Goal: Task Accomplishment & Management: Complete application form

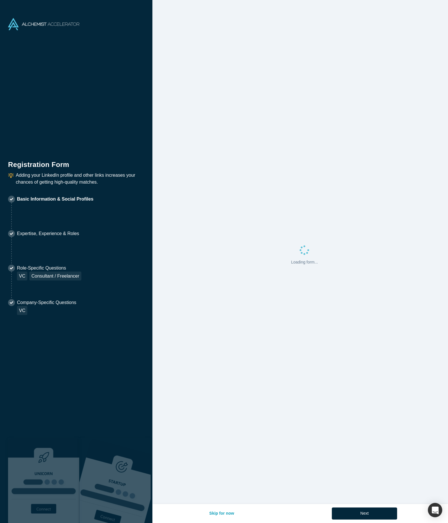
select select "US"
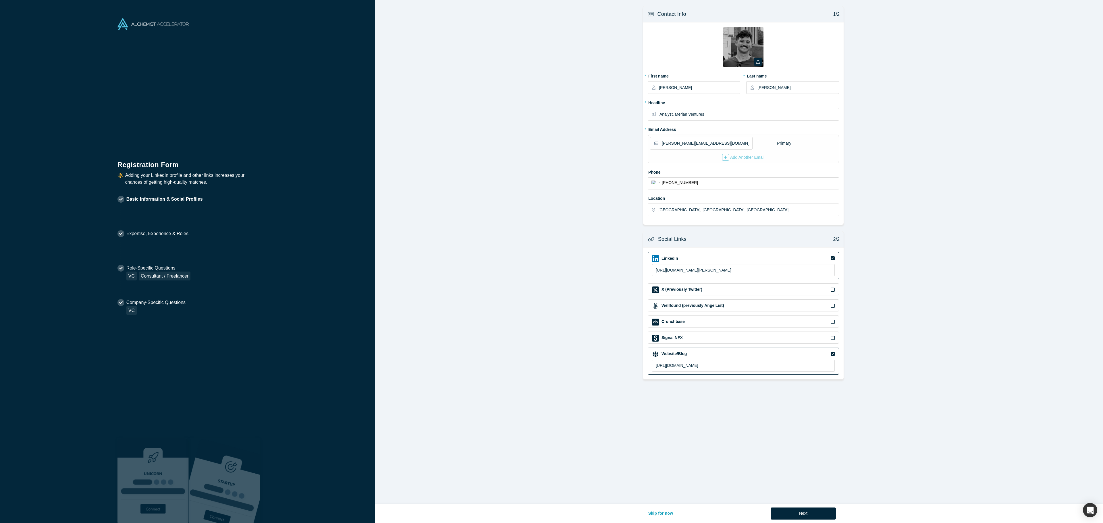
drag, startPoint x: 983, startPoint y: 90, endPoint x: 981, endPoint y: 83, distance: 7.3
click at [447, 90] on form "Contact Info 1/2 Zoom Save Remove Upload New * First name [PERSON_NAME] * Last …" at bounding box center [743, 193] width 736 height 374
click at [447, 75] on form "Contact Info 1/2 Zoom Save Remove Upload New * First name [PERSON_NAME] * Last …" at bounding box center [743, 193] width 736 height 374
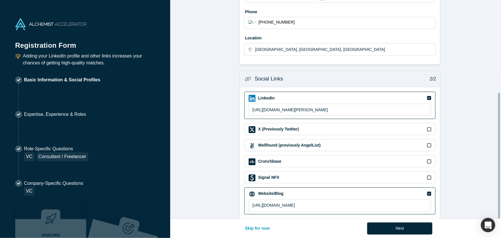
scroll to position [138, 0]
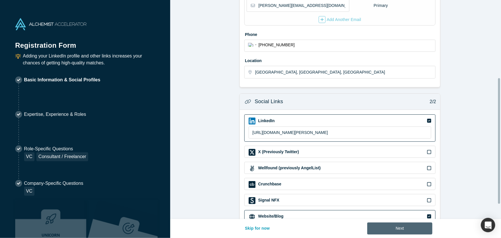
click at [419, 231] on button "Next" at bounding box center [399, 228] width 65 height 12
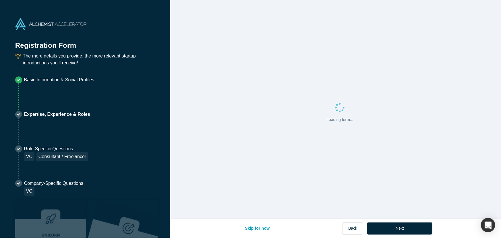
scroll to position [0, 0]
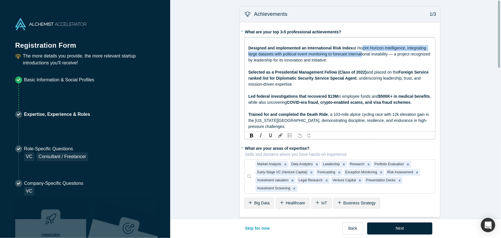
drag, startPoint x: 359, startPoint y: 46, endPoint x: 362, endPoint y: 58, distance: 13.0
click at [359, 55] on span "at Hozint Horizon Intelligence, integrating large datasets with political event…" at bounding box center [339, 54] width 183 height 17
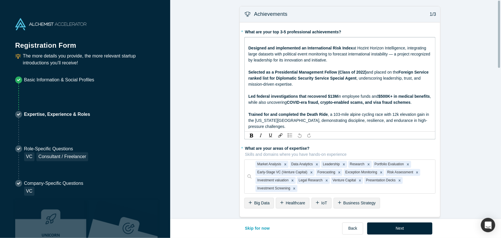
click at [360, 68] on div "rdw-editor" at bounding box center [340, 66] width 184 height 6
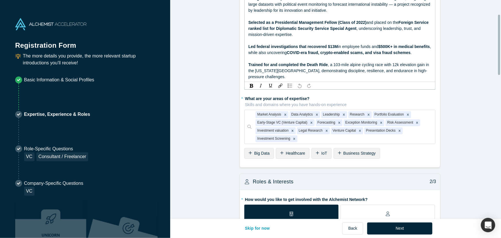
scroll to position [52, 0]
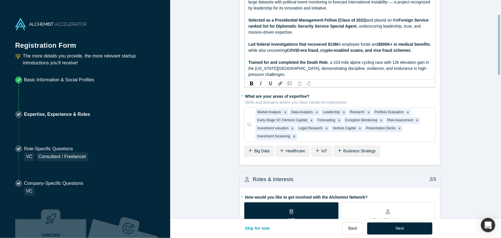
click at [353, 70] on span ", a 103-mile alpine cycling race with 12k elevation gain in the [US_STATE][GEOG…" at bounding box center [339, 68] width 182 height 17
click at [270, 65] on span ", a 103-mile alpine cycling race with 12k elevation gain in the [US_STATE][GEOG…" at bounding box center [339, 68] width 182 height 17
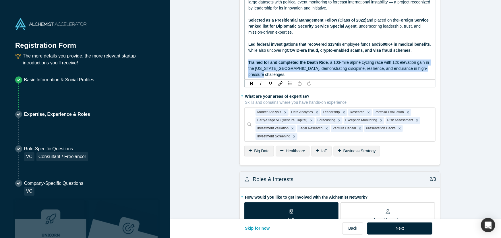
click at [270, 65] on span ", a 103-mile alpine cycling race with 12k elevation gain in the [US_STATE][GEOG…" at bounding box center [339, 68] width 182 height 17
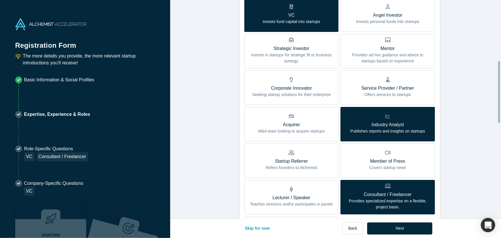
scroll to position [235, 0]
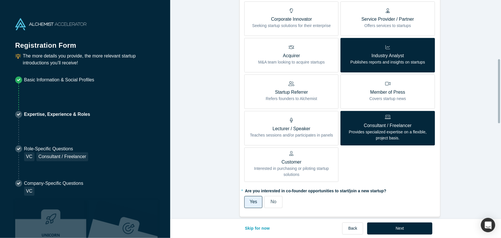
click at [380, 65] on div "Industry Analyst Publishes reports and insights on startups" at bounding box center [388, 55] width 75 height 20
click at [0, 0] on input "Industry Analyst Publishes reports and insights on startups" at bounding box center [0, 0] width 0 height 0
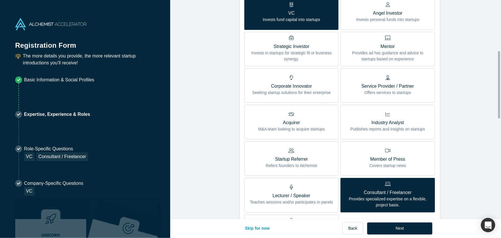
click at [385, 182] on icon at bounding box center [388, 184] width 6 height 5
click at [0, 0] on input "Consultant / Freelancer Provides specialized expertise on a flexible, project b…" at bounding box center [0, 0] width 0 height 0
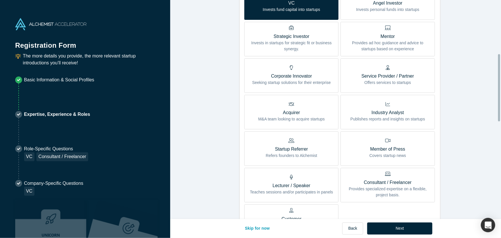
scroll to position [0, 0]
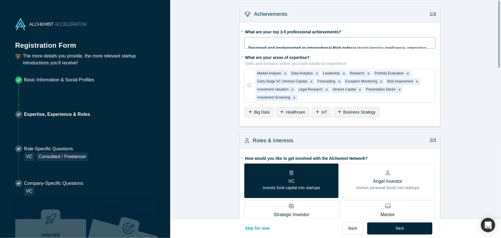
click at [287, 44] on div "rdw-editor" at bounding box center [340, 42] width 184 height 6
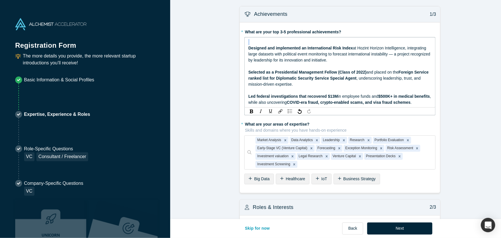
click at [287, 44] on div "rdw-editor" at bounding box center [340, 42] width 184 height 6
click at [291, 51] on div "Designed and implemented an International Risk Index at Hozint Horizon Intellig…" at bounding box center [340, 54] width 184 height 18
click at [249, 46] on span "Designed and implemented an International Risk Index" at bounding box center [300, 48] width 105 height 5
click at [248, 47] on span "Designed and implemented an International Risk Index" at bounding box center [300, 48] width 105 height 5
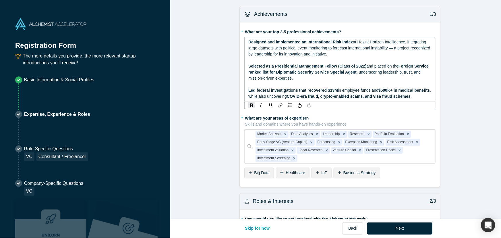
click at [272, 56] on span "at Hozint Horizon Intelligence, integrating large datasets with political event…" at bounding box center [339, 48] width 183 height 17
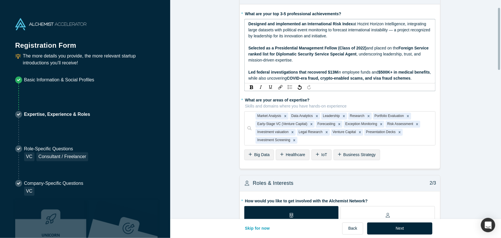
scroll to position [26, 0]
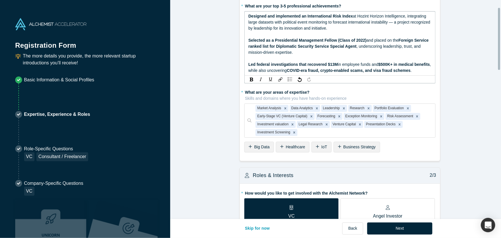
click at [308, 70] on span "COVID-era fraud, crypto-enabled scams, and visa fraud schemes" at bounding box center [349, 70] width 124 height 5
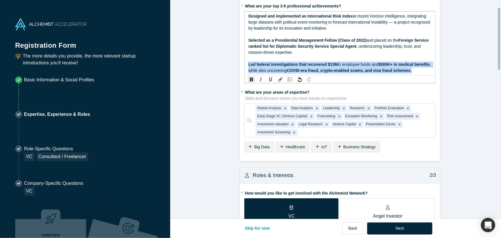
click at [308, 70] on span "COVID-era fraud, crypto-enabled scams, and visa fraud schemes" at bounding box center [349, 70] width 124 height 5
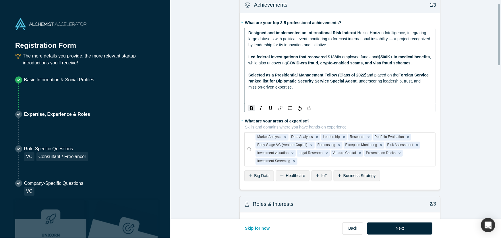
scroll to position [0, 0]
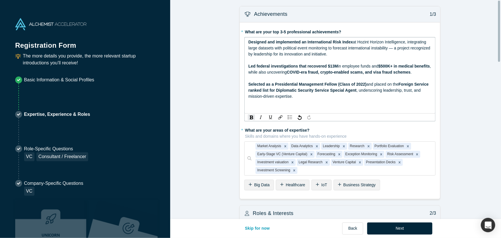
click at [273, 105] on div "rdw-editor" at bounding box center [340, 108] width 184 height 6
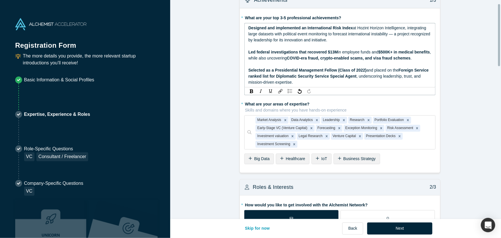
scroll to position [13, 0]
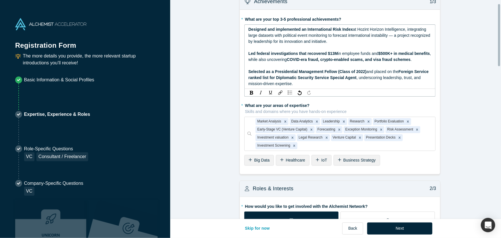
click at [277, 75] on span "Foreign Service ranked list for Diplomatic Security Service Special Agent" at bounding box center [339, 74] width 182 height 11
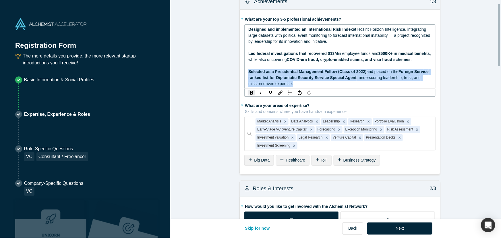
click at [277, 75] on span "Foreign Service ranked list for Diplomatic Security Service Special Agent" at bounding box center [339, 74] width 182 height 11
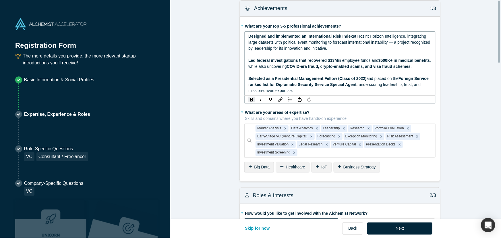
scroll to position [0, 0]
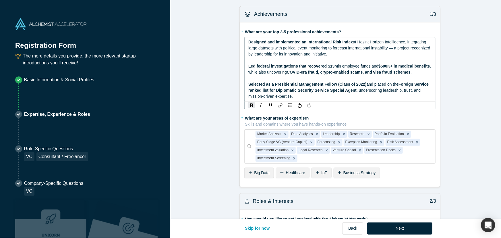
click at [298, 89] on span "Foreign Service ranked list for Diplomatic Security Service Special Agent" at bounding box center [339, 87] width 182 height 11
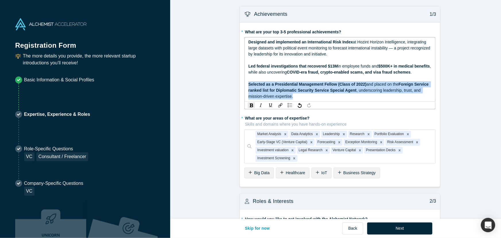
click at [298, 89] on span "Foreign Service ranked list for Diplomatic Security Service Special Agent" at bounding box center [339, 87] width 182 height 11
click at [296, 97] on div "Selected as a Presidential Management Fellow (Class of 2022) and placed on the …" at bounding box center [340, 90] width 184 height 18
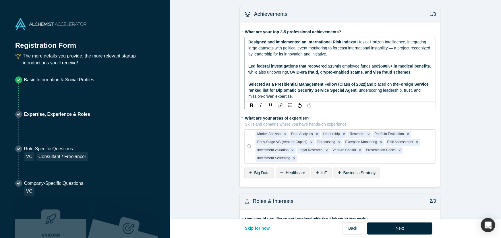
click at [290, 78] on div "rdw-editor" at bounding box center [340, 78] width 184 height 6
click at [292, 72] on span ", while also uncovering" at bounding box center [340, 69] width 184 height 11
click at [300, 73] on span ", while also uncovering" at bounding box center [340, 69] width 184 height 11
click at [302, 73] on span ", while also uncovering" at bounding box center [340, 69] width 184 height 11
click at [304, 73] on span "COVID-era fraud, crypto-enabled scams, and visa fraud schemes" at bounding box center [349, 72] width 124 height 5
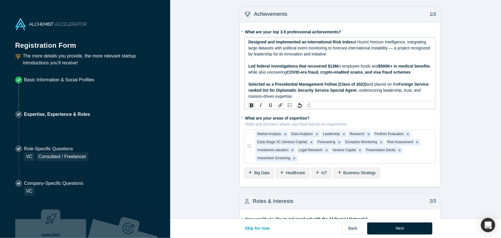
click at [308, 73] on span "COVID-era fraud, crypto-enabled scams, and visa fraud schemes" at bounding box center [349, 72] width 124 height 5
click at [310, 73] on span "COVID-era fraud, crypto-enabled scams, and visa fraud schemes" at bounding box center [349, 72] width 124 height 5
click at [310, 72] on span "COVID-era fraud, crypto-enabled scams, and visa fraud schemes" at bounding box center [349, 72] width 124 height 5
click at [320, 98] on div "Selected as a Presidential Management Fellow (Class of 2022) and placed on the …" at bounding box center [340, 90] width 184 height 18
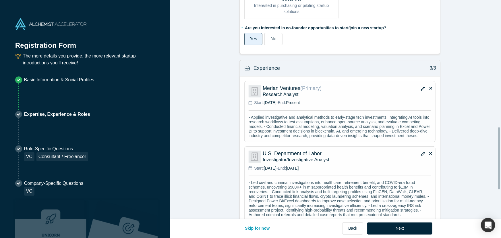
scroll to position [457, 0]
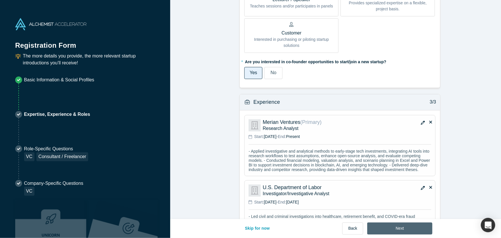
click at [393, 225] on button "Next" at bounding box center [399, 228] width 65 height 12
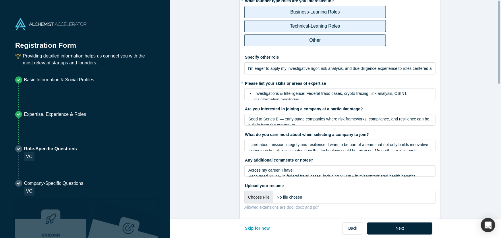
scroll to position [0, 0]
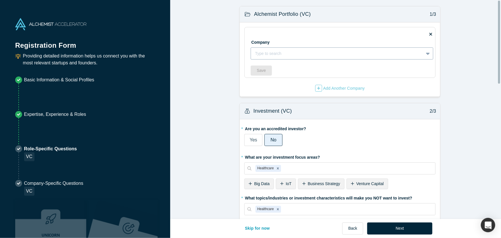
click at [284, 55] on div at bounding box center [337, 53] width 165 height 7
type input "merian ventures"
click at [281, 55] on input "merian ventures" at bounding box center [270, 54] width 30 height 6
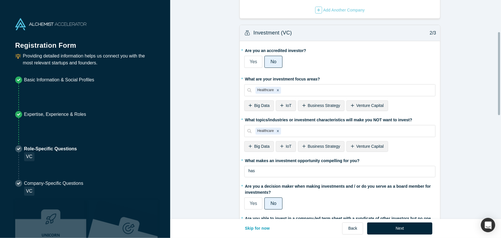
scroll to position [104, 0]
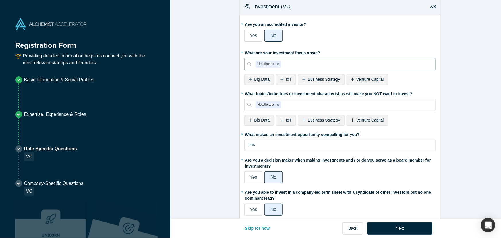
click at [304, 62] on div at bounding box center [356, 64] width 149 height 7
type input "Machine Learning"
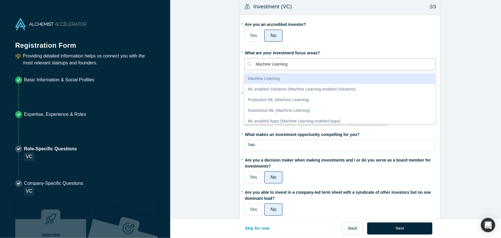
click at [306, 78] on div "Machine Learning" at bounding box center [339, 78] width 191 height 11
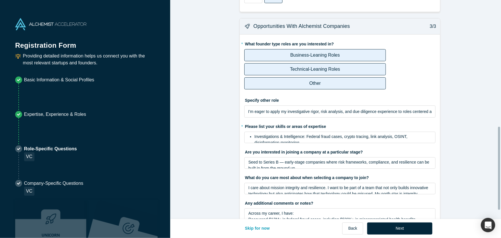
scroll to position [339, 0]
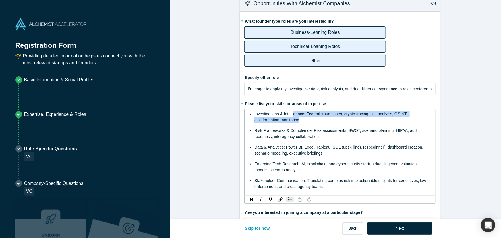
drag, startPoint x: 293, startPoint y: 112, endPoint x: 295, endPoint y: 125, distance: 13.4
click at [295, 125] on ul "Investigations & Intelligence: Federal fraud cases, crypto tracing, link analys…" at bounding box center [340, 150] width 184 height 79
click at [296, 130] on span "Risk Frameworks & Compliance: Risk assessments, SWOT, scenario planning, HIPAA,…" at bounding box center [336, 133] width 165 height 11
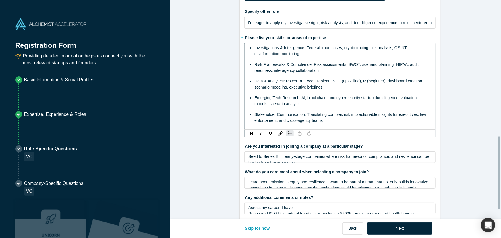
scroll to position [418, 0]
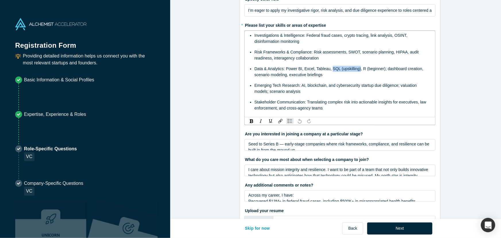
drag, startPoint x: 355, startPoint y: 69, endPoint x: 328, endPoint y: 70, distance: 27.3
click at [328, 70] on span "Data & Analytics: Power BI, Excel, Tableau, SQL (upskilling), R (beginner); das…" at bounding box center [339, 71] width 170 height 11
click at [314, 140] on fieldset "* What founder type roles are you interested in? Business-Leaning Roles Technic…" at bounding box center [339, 88] width 191 height 301
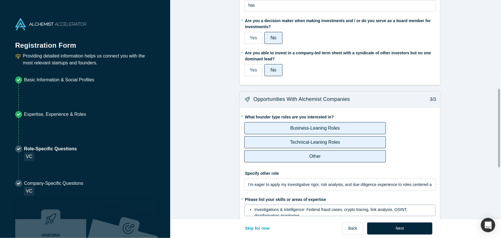
scroll to position [242, 0]
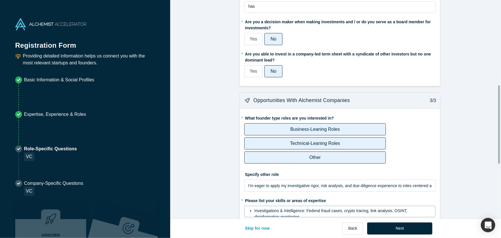
click at [307, 143] on p "Technical-Leaning Roles" at bounding box center [315, 143] width 50 height 7
click at [0, 0] on input "Technical-Leaning Roles" at bounding box center [0, 0] width 0 height 0
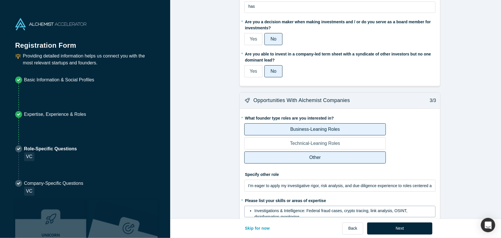
click at [319, 126] on p "Business-Leaning Roles" at bounding box center [315, 129] width 50 height 7
click at [0, 0] on input "Business-Leaning Roles" at bounding box center [0, 0] width 0 height 0
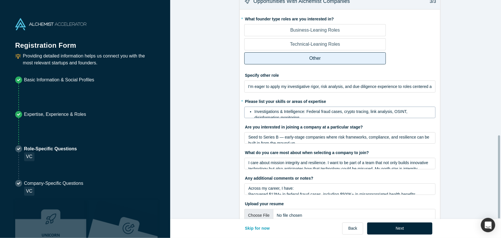
scroll to position [363, 0]
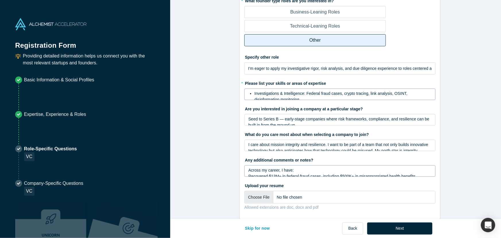
click at [278, 168] on span "Across my career, I have:" at bounding box center [270, 170] width 45 height 5
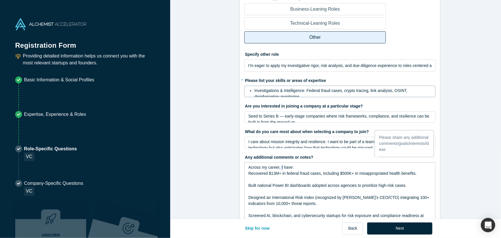
click at [278, 167] on span "Across my career, I have:" at bounding box center [270, 167] width 45 height 5
click at [278, 168] on span "Across my career, I have:" at bounding box center [270, 167] width 45 height 5
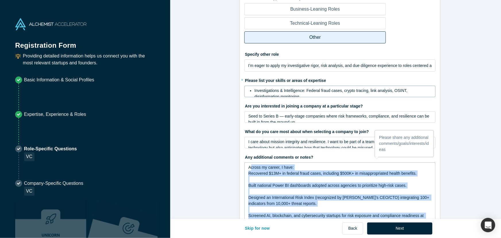
scroll to position [465, 0]
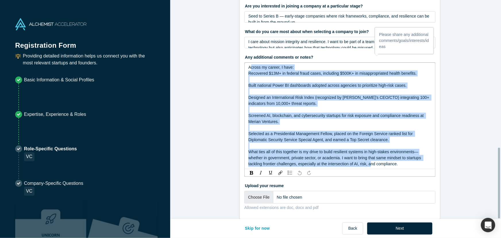
drag, startPoint x: 249, startPoint y: 167, endPoint x: 369, endPoint y: 247, distance: 143.6
click at [369, 238] on html "Registration Form Providing detailed information helps us connect you with the …" at bounding box center [250, 119] width 501 height 238
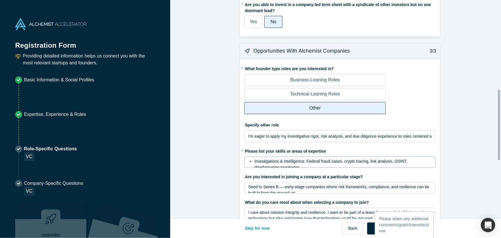
scroll to position [313, 0]
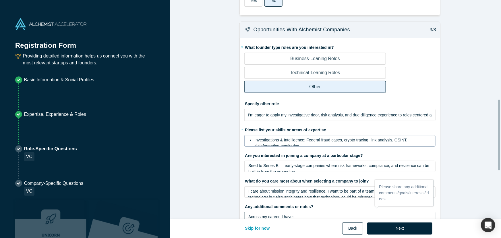
click at [348, 224] on button "Back" at bounding box center [352, 228] width 21 height 12
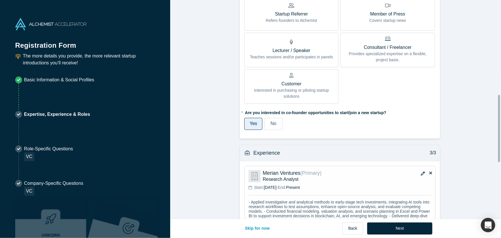
click at [272, 123] on span "No" at bounding box center [274, 123] width 6 height 5
click at [0, 0] on input "No" at bounding box center [0, 0] width 0 height 0
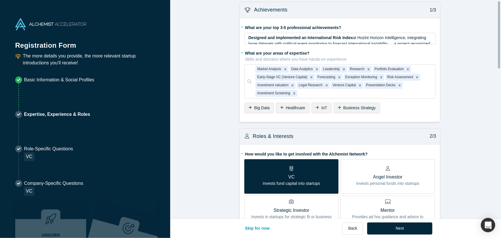
scroll to position [0, 0]
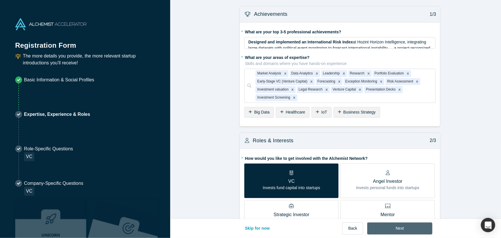
click at [418, 230] on button "Next" at bounding box center [399, 228] width 65 height 12
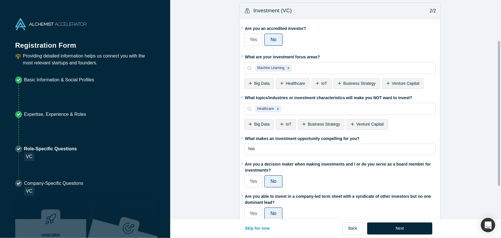
scroll to position [112, 0]
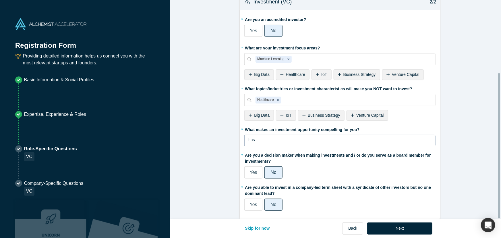
click at [302, 135] on div "has" at bounding box center [339, 140] width 191 height 11
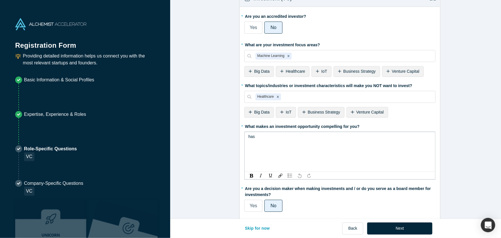
click at [302, 132] on div "has" at bounding box center [339, 152] width 191 height 40
click at [302, 138] on div "has" at bounding box center [340, 137] width 184 height 6
click at [278, 98] on div "Remove Healthcare" at bounding box center [278, 96] width 6 height 7
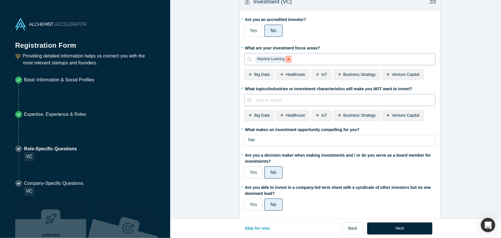
click at [288, 57] on icon "Remove Machine Learning" at bounding box center [289, 59] width 4 height 4
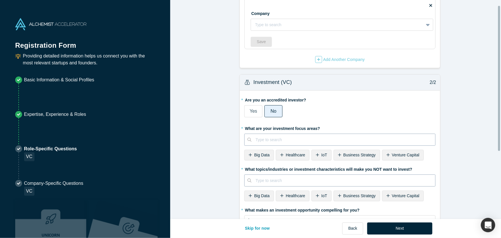
scroll to position [8, 0]
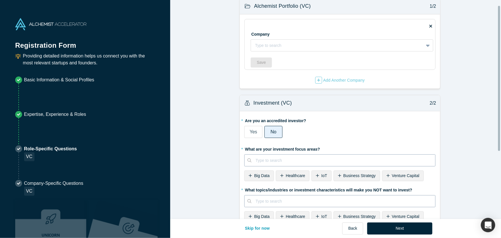
click at [258, 130] on label "Yes" at bounding box center [253, 132] width 18 height 12
click at [0, 0] on input "Yes" at bounding box center [0, 0] width 0 height 0
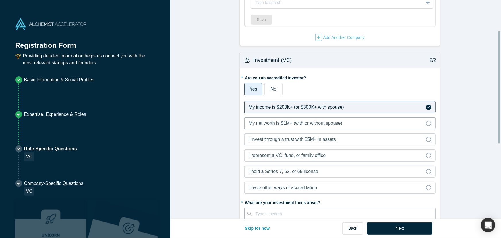
scroll to position [60, 0]
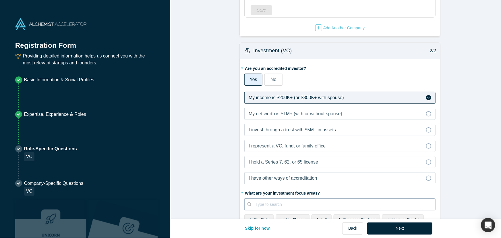
click at [268, 79] on label "No" at bounding box center [274, 80] width 18 height 12
click at [0, 0] on input "No" at bounding box center [0, 0] width 0 height 0
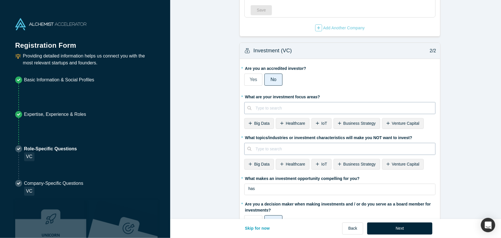
click at [259, 77] on label "Yes" at bounding box center [253, 80] width 18 height 12
click at [0, 0] on input "Yes" at bounding box center [0, 0] width 0 height 0
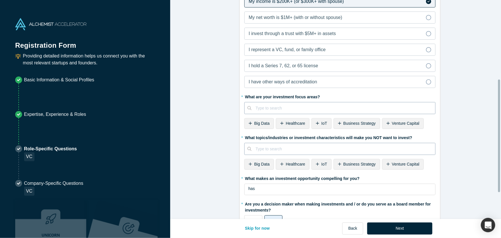
scroll to position [209, 0]
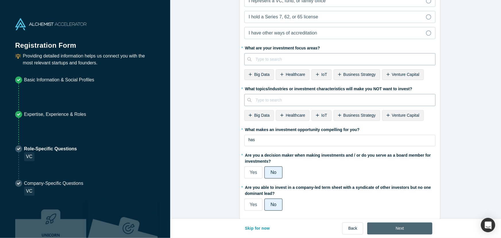
click at [376, 223] on button "Next" at bounding box center [399, 228] width 65 height 12
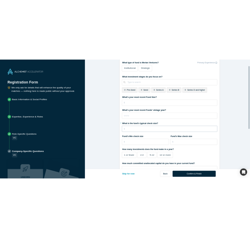
scroll to position [0, 0]
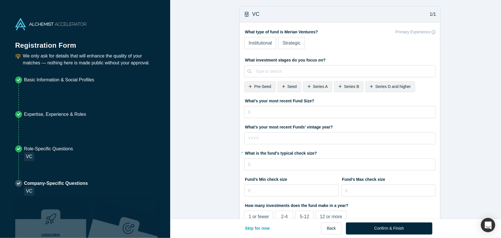
click at [281, 90] on div "Seed" at bounding box center [290, 86] width 24 height 11
click at [296, 89] on span "Series A" at bounding box center [295, 86] width 15 height 5
click at [265, 87] on span "Pre-Seed" at bounding box center [262, 86] width 17 height 5
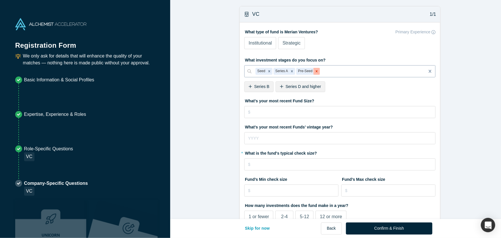
click at [316, 72] on icon "Remove Pre-Seed" at bounding box center [317, 71] width 2 height 2
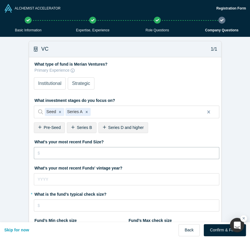
click at [99, 152] on input "tel" at bounding box center [127, 153] width 186 height 12
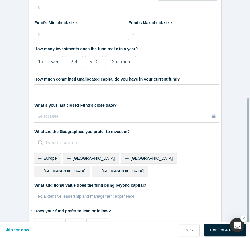
scroll to position [209, 0]
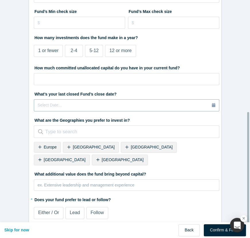
click at [119, 102] on div "Select Date..." at bounding box center [127, 105] width 178 height 6
click at [132, 113] on fieldset "What type of fund is Merian Ventures? Primary Experience Institutional Strategi…" at bounding box center [127, 38] width 186 height 374
click at [137, 128] on div at bounding box center [128, 131] width 166 height 9
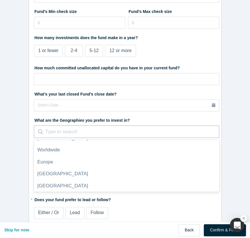
scroll to position [136, 0]
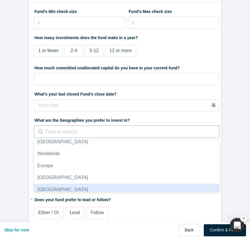
click at [126, 184] on div "[GEOGRAPHIC_DATA]" at bounding box center [127, 189] width 186 height 12
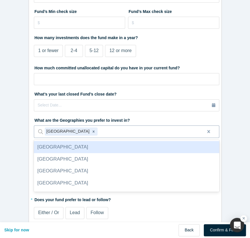
click at [107, 131] on div at bounding box center [149, 131] width 101 height 9
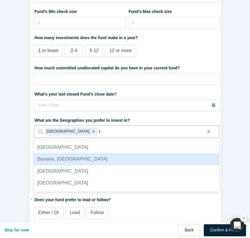
scroll to position [0, 0]
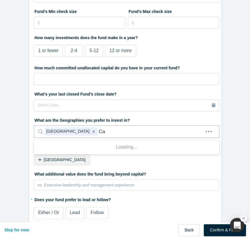
type input "Cal"
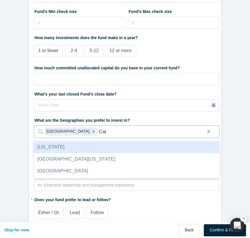
click at [109, 148] on div "[US_STATE]" at bounding box center [127, 147] width 186 height 12
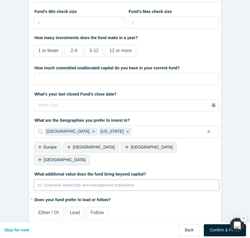
click at [95, 181] on div "rdw-editor" at bounding box center [127, 184] width 178 height 7
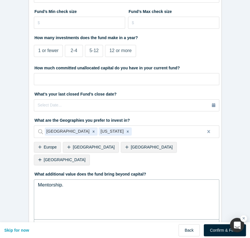
click at [67, 181] on div "Mentorship." at bounding box center [127, 184] width 178 height 7
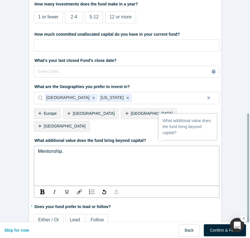
scroll to position [249, 0]
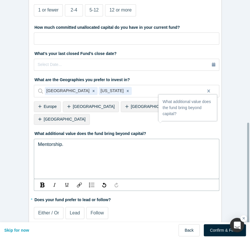
click at [49, 210] on span "Either / Or" at bounding box center [48, 212] width 21 height 5
click at [0, 0] on input "Either / Or" at bounding box center [0, 0] width 0 height 0
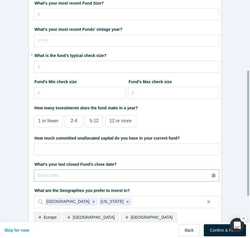
scroll to position [130, 0]
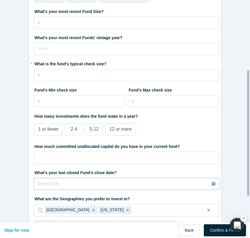
click at [70, 185] on div "Select Date..." at bounding box center [127, 183] width 178 height 6
click at [122, 157] on div "How much committed unallocated capital do you have in your current fund?" at bounding box center [127, 152] width 186 height 22
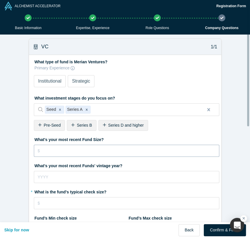
scroll to position [0, 0]
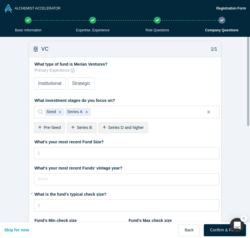
click at [51, 82] on span "Institutional" at bounding box center [49, 83] width 23 height 5
click at [0, 0] on input "Institutional" at bounding box center [0, 0] width 0 height 0
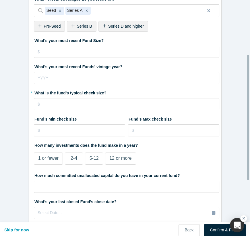
scroll to position [130, 0]
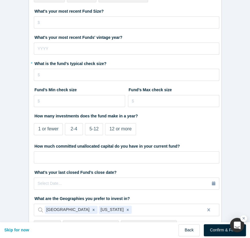
click at [53, 131] on div "1 or fewer" at bounding box center [48, 128] width 20 height 7
click at [0, 0] on input "1 or fewer" at bounding box center [0, 0] width 0 height 0
click at [53, 131] on div "1 or fewer" at bounding box center [48, 128] width 20 height 7
click at [0, 0] on input "1 or fewer" at bounding box center [0, 0] width 0 height 0
click at [66, 131] on label "2-4" at bounding box center [74, 129] width 18 height 12
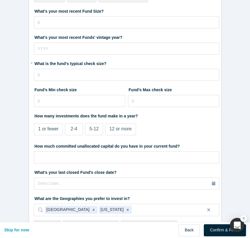
click at [0, 0] on input "2-4" at bounding box center [0, 0] width 0 height 0
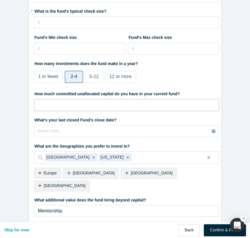
click at [87, 108] on input "tel" at bounding box center [127, 105] width 186 height 12
click at [105, 137] on fieldset "What type of fund is Merian Ventures? Primary Experience Institutional Strategi…" at bounding box center [127, 63] width 186 height 374
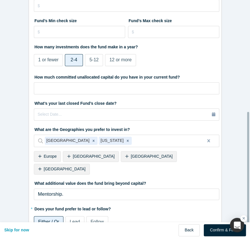
scroll to position [209, 0]
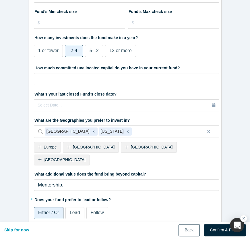
click at [194, 226] on button "Back" at bounding box center [189, 230] width 21 height 12
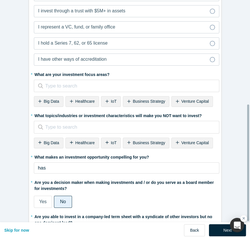
scroll to position [209, 0]
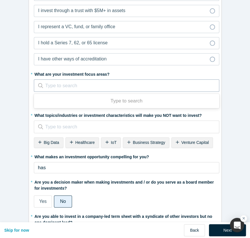
click at [98, 84] on div at bounding box center [128, 85] width 166 height 9
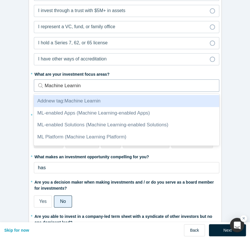
type input "Machine Learning"
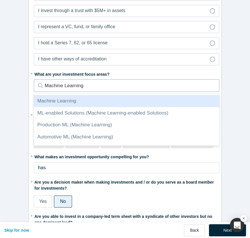
click at [153, 96] on div "Machine Learning" at bounding box center [127, 101] width 186 height 12
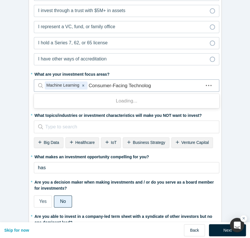
type input "Consumer-Facing Technology"
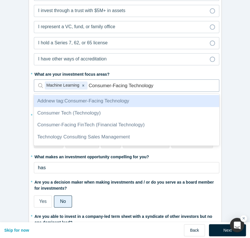
click at [144, 97] on div "Add new tag : Consumer-Facing Technology" at bounding box center [127, 101] width 186 height 12
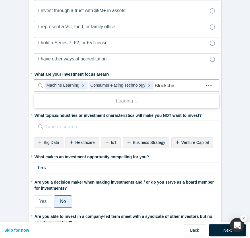
type input "Blockchain"
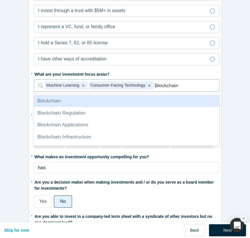
click at [162, 97] on div "Blockchain" at bounding box center [127, 101] width 186 height 12
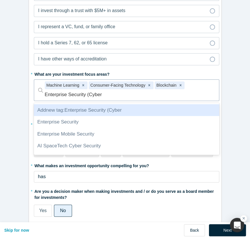
type input "Enterprise Security (Cyber)"
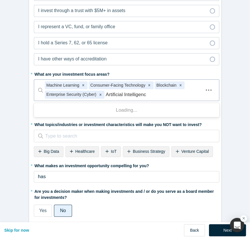
type input "Artificial Intelligence"
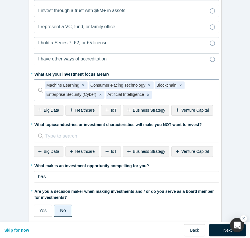
scroll to position [235, 0]
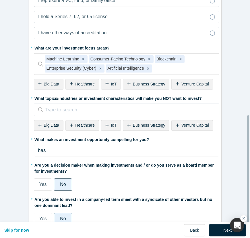
click at [168, 107] on div at bounding box center [128, 109] width 166 height 9
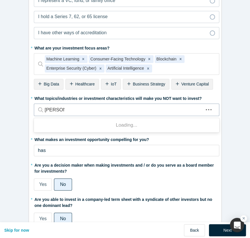
type input "Gambling"
type input "Biotec"
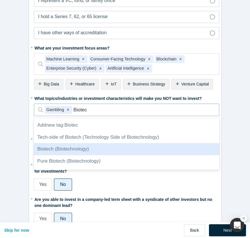
click at [180, 148] on div "Biotech (Biotechnology)" at bounding box center [127, 149] width 186 height 12
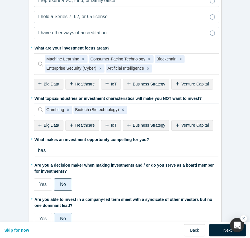
click at [151, 109] on div at bounding box center [169, 109] width 83 height 9
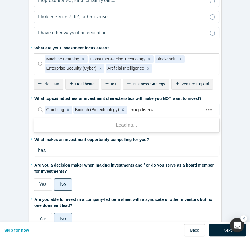
type input "Drug discover"
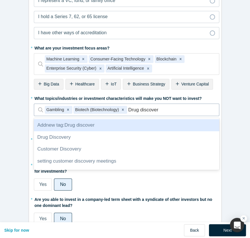
click at [161, 122] on div "Add new tag : Drug discover" at bounding box center [127, 125] width 186 height 12
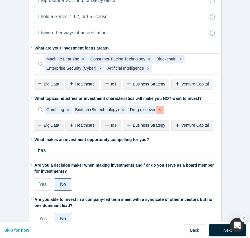
click at [158, 106] on div "Remove Drug discover" at bounding box center [160, 110] width 7 height 8
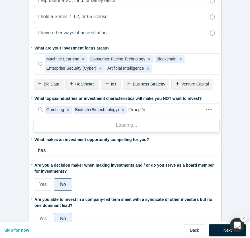
type input "Drug Disc"
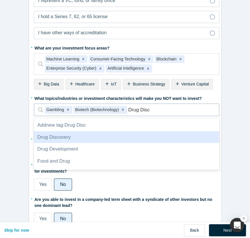
click at [153, 136] on div "Drug Discovery" at bounding box center [127, 137] width 186 height 12
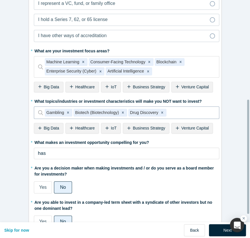
scroll to position [251, 0]
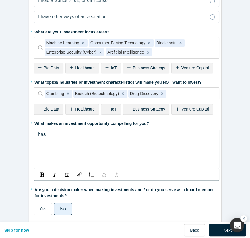
click at [168, 134] on div "has" at bounding box center [127, 133] width 178 height 7
drag, startPoint x: 79, startPoint y: 138, endPoint x: 26, endPoint y: 135, distance: 53.5
click at [26, 135] on div "Investment (VC) 2/2 * Are you an accredited investor? Yes No My income is $200K…" at bounding box center [125, 70] width 201 height 377
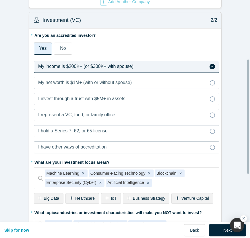
scroll to position [121, 0]
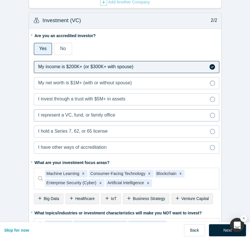
click at [205, 117] on label "I represent a VC, fund, or family office" at bounding box center [127, 115] width 186 height 12
click at [0, 0] on input "I represent a VC, fund, or family office" at bounding box center [0, 0] width 0 height 0
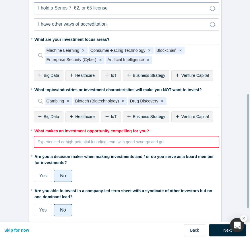
scroll to position [251, 0]
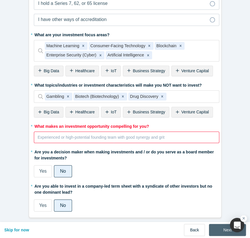
click at [216, 224] on button "Next" at bounding box center [227, 229] width 37 height 12
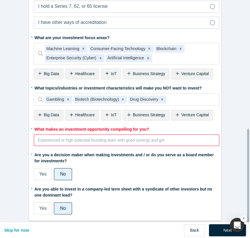
scroll to position [277, 0]
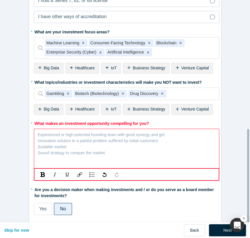
click at [132, 132] on div "rdw-editor" at bounding box center [127, 133] width 178 height 7
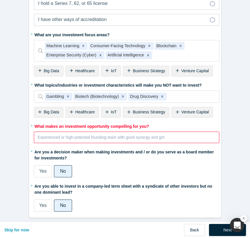
click at [105, 133] on div "rdw-editor" at bounding box center [127, 136] width 178 height 7
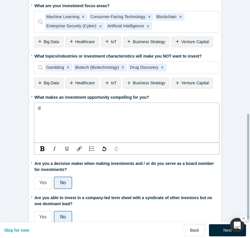
scroll to position [251, 0]
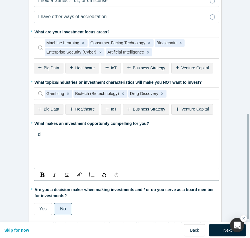
click at [221, 224] on button "Next" at bounding box center [227, 230] width 37 height 12
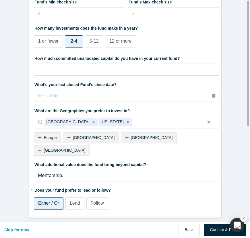
scroll to position [0, 0]
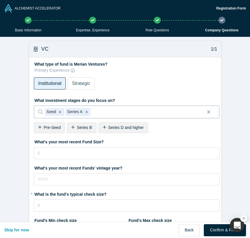
click at [99, 109] on div at bounding box center [146, 111] width 108 height 9
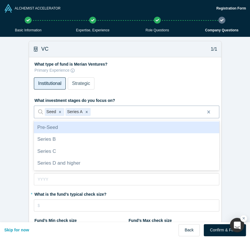
type input "D"
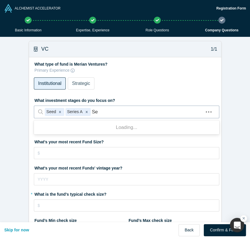
type input "S"
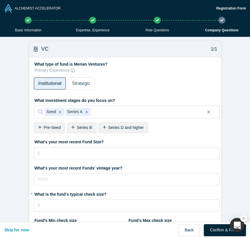
click at [11, 149] on form "VC 1/1 What type of fund is Merian Ventures? Primary Experience Institutional S…" at bounding box center [125, 238] width 250 height 403
click at [65, 153] on input "tel" at bounding box center [127, 153] width 186 height 12
click at [106, 173] on input "tel" at bounding box center [127, 179] width 186 height 12
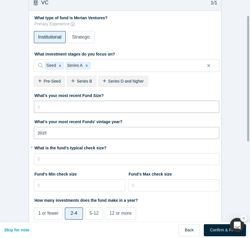
scroll to position [52, 0]
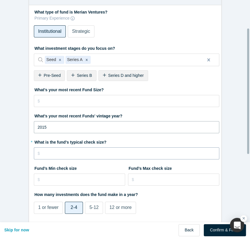
type input "2015"
click at [106, 149] on input "tel" at bounding box center [127, 153] width 186 height 12
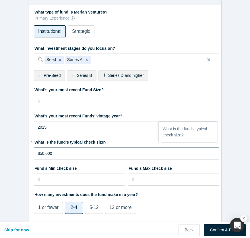
type input "$50,000"
click at [93, 185] on div "Fund’s Min check size" at bounding box center [79, 176] width 91 height 26
click at [95, 180] on input "tel" at bounding box center [79, 179] width 91 height 12
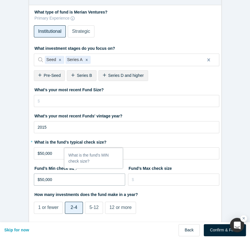
type input "$50,000"
click at [136, 186] on div "Fund’s Max check size" at bounding box center [173, 176] width 91 height 26
click at [146, 179] on input "tel" at bounding box center [173, 179] width 91 height 12
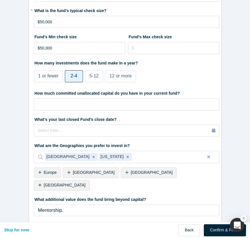
scroll to position [209, 0]
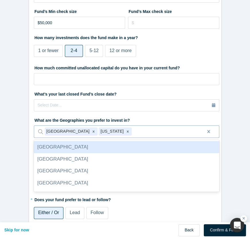
click at [136, 127] on div at bounding box center [166, 131] width 67 height 9
click at [178, 119] on label "What are the Geographies you prefer to invest in?" at bounding box center [127, 119] width 186 height 8
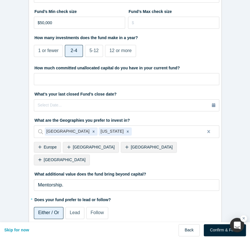
drag, startPoint x: 92, startPoint y: 152, endPoint x: 95, endPoint y: 150, distance: 4.1
click at [93, 151] on div "What are the Geographies you prefer to invest in? [GEOGRAPHIC_DATA] [US_STATE] …" at bounding box center [127, 141] width 186 height 52
click at [121, 150] on div "[GEOGRAPHIC_DATA]" at bounding box center [149, 147] width 56 height 11
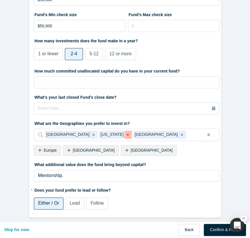
click at [126, 132] on icon "Remove California" at bounding box center [128, 134] width 4 height 4
click at [82, 175] on div "Mentorship." at bounding box center [127, 174] width 186 height 11
click at [94, 161] on label "What additional value does the fund bring beyond capital?" at bounding box center [127, 163] width 186 height 8
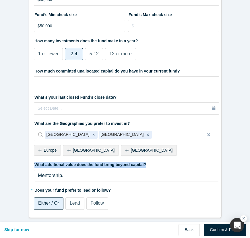
click at [94, 161] on label "What additional value does the fund bring beyond capital?" at bounding box center [127, 163] width 186 height 8
click at [62, 161] on label "What additional value does the fund bring beyond capital?" at bounding box center [127, 163] width 186 height 8
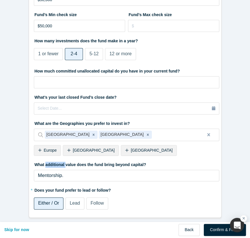
click at [62, 161] on label "What additional value does the fund bring beyond capital?" at bounding box center [127, 163] width 186 height 8
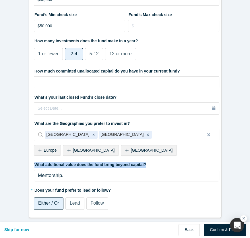
click at [62, 161] on label "What additional value does the fund bring beyond capital?" at bounding box center [127, 163] width 186 height 8
click at [188, 224] on button "Back" at bounding box center [189, 229] width 21 height 12
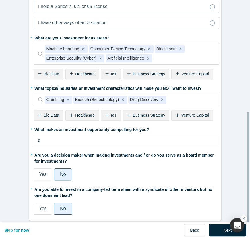
scroll to position [225, 0]
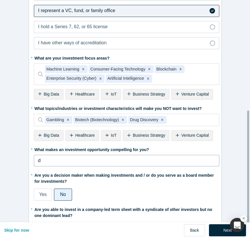
click at [90, 163] on div "d" at bounding box center [127, 160] width 178 height 7
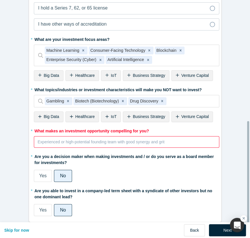
scroll to position [251, 0]
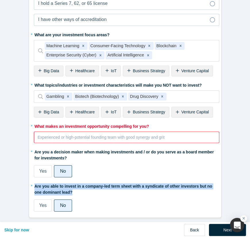
drag, startPoint x: 66, startPoint y: 187, endPoint x: 24, endPoint y: 178, distance: 42.9
click at [25, 178] on div "Investment (VC) 2/2 * Are you an accredited investor? Yes No My income is $200K…" at bounding box center [125, 53] width 201 height 337
